Goal: Use online tool/utility: Utilize a website feature to perform a specific function

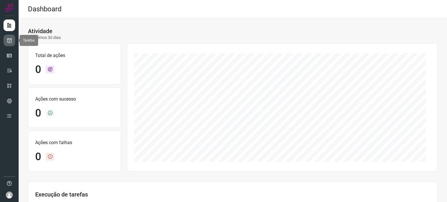
click at [10, 42] on icon at bounding box center [9, 41] width 6 height 6
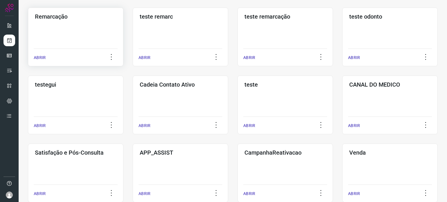
scroll to position [116, 0]
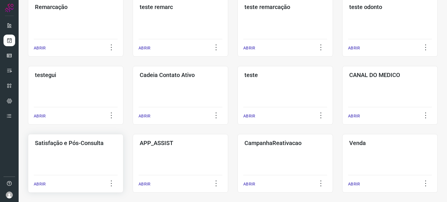
click at [79, 162] on div "Satisfação e Pós-Consulta ABRIR" at bounding box center [75, 163] width 95 height 59
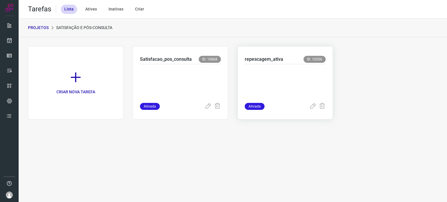
click at [286, 82] on p at bounding box center [285, 82] width 81 height 29
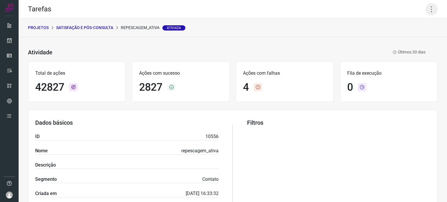
click at [426, 10] on icon at bounding box center [431, 9] width 12 height 12
click at [398, 41] on li "Executar" at bounding box center [406, 37] width 53 height 9
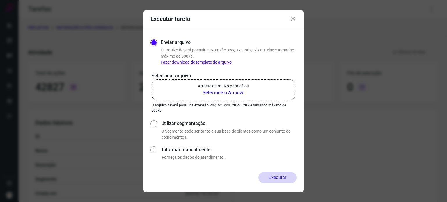
click at [252, 88] on label "Arraste o arquivo para cá ou Selecione o Arquivo" at bounding box center [223, 89] width 144 height 21
click at [0, 0] on input "Arraste o arquivo para cá ou Selecione o Arquivo" at bounding box center [0, 0] width 0 height 0
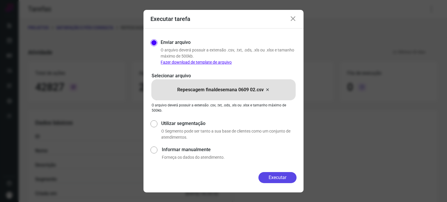
click at [278, 180] on button "Executar" at bounding box center [277, 177] width 38 height 11
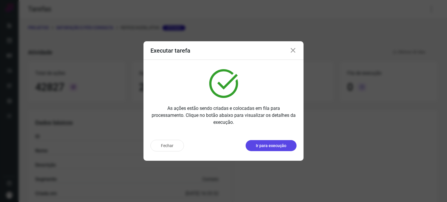
click at [275, 149] on button "Ir para execução" at bounding box center [270, 145] width 51 height 11
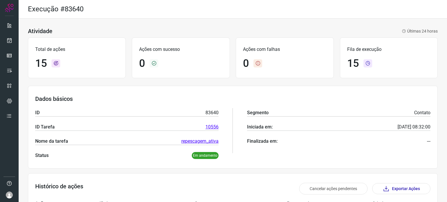
click at [255, 23] on div "Atividade Últimas 24 horas Total de ações 15 Ações com sucesso 0 Ações com falh…" at bounding box center [233, 201] width 428 height 364
click at [256, 40] on div "Ações com falhas 0" at bounding box center [285, 58] width 98 height 41
